Goal: Find specific page/section: Find specific page/section

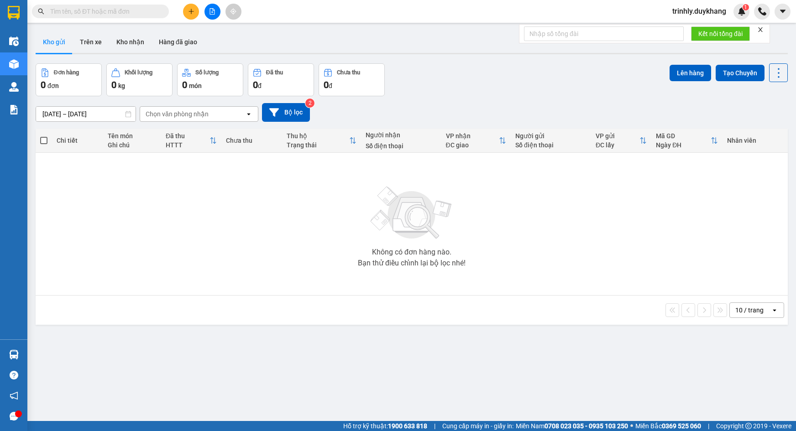
click at [650, 360] on div "ver 1.8.143 Kho gửi Trên xe Kho nhận Hàng đã giao Đơn hàng 0 đơn Khối lượng 0 k…" at bounding box center [412, 242] width 760 height 431
click at [88, 41] on button "Trên xe" at bounding box center [91, 42] width 37 height 22
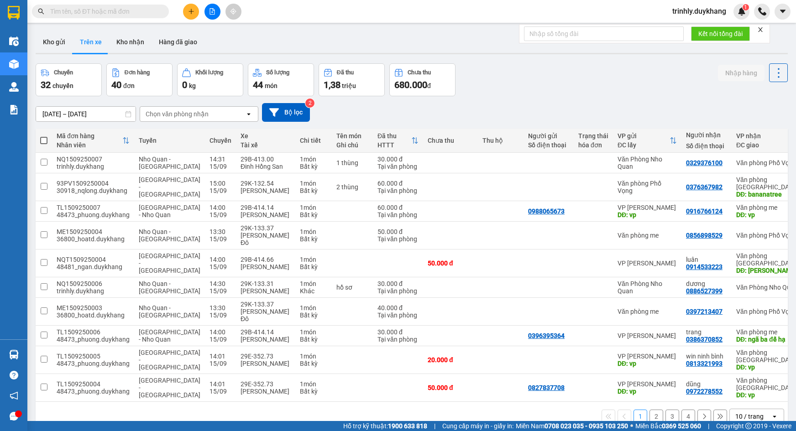
click at [707, 97] on div "13/09/2025 – 15/09/2025 Press the down arrow key to interact with the calendar …" at bounding box center [412, 112] width 752 height 32
click at [89, 37] on button "Trên xe" at bounding box center [91, 42] width 37 height 22
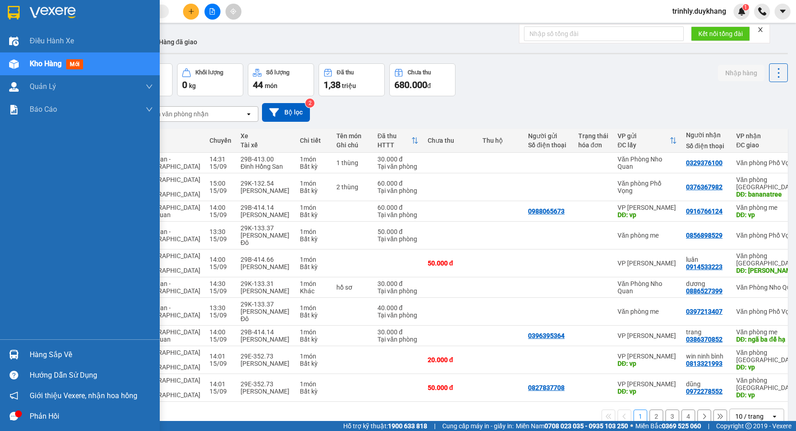
click at [30, 62] on span "Kho hàng" at bounding box center [46, 63] width 32 height 9
